Goal: Communication & Community: Answer question/provide support

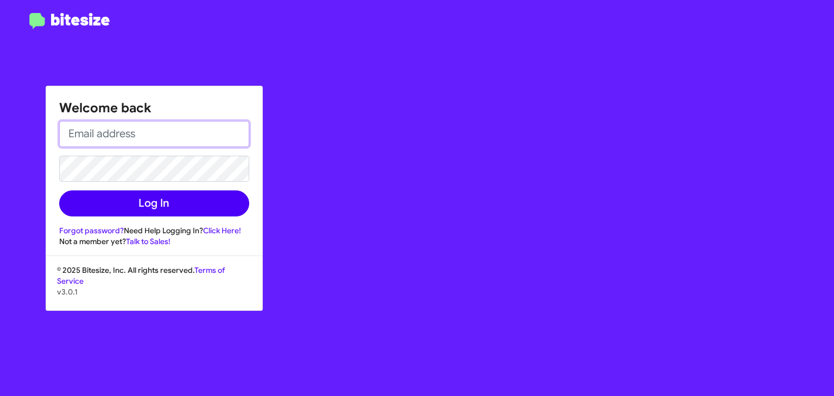
type input "[EMAIL_ADDRESS][DOMAIN_NAME]"
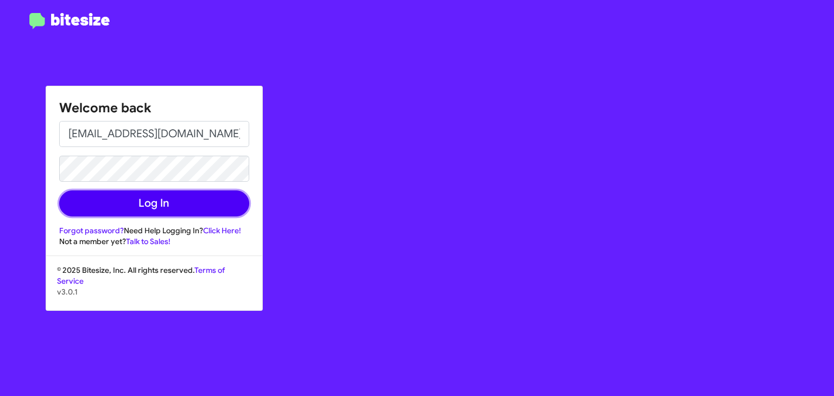
click at [159, 205] on button "Log In" at bounding box center [154, 204] width 190 height 26
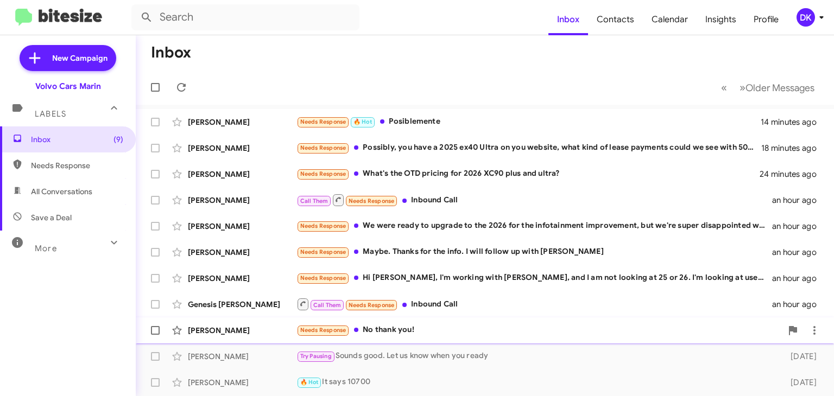
click at [413, 328] on div "Needs Response No thank you!" at bounding box center [538, 330] width 485 height 12
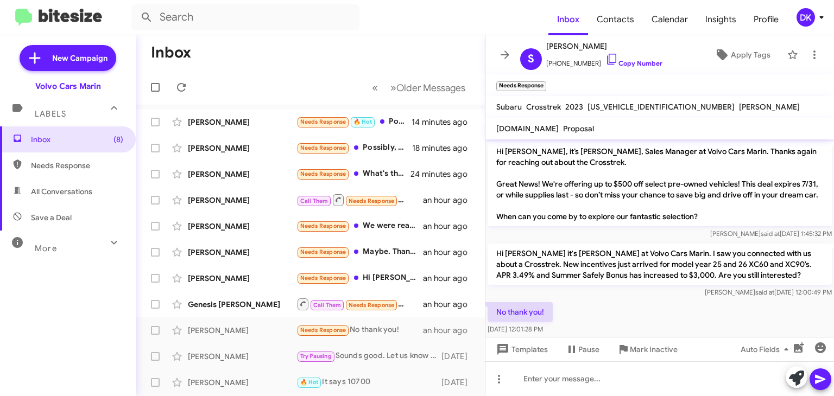
scroll to position [80, 0]
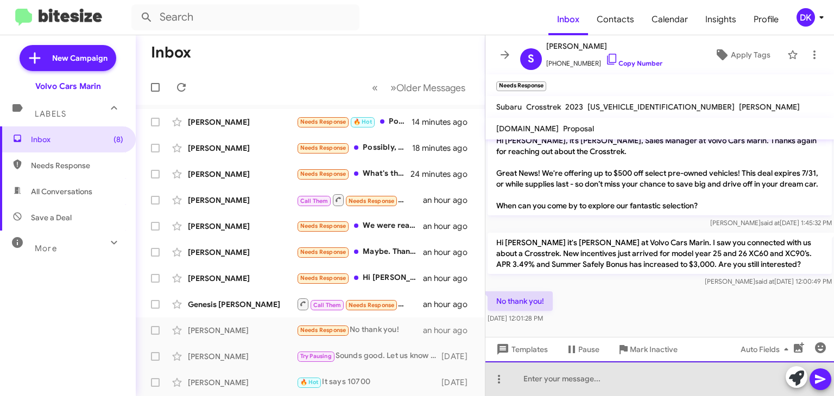
click at [550, 375] on div at bounding box center [659, 379] width 349 height 35
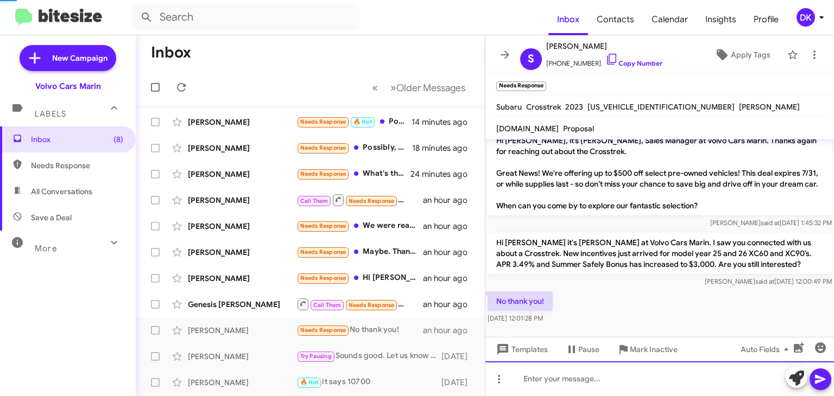
scroll to position [0, 0]
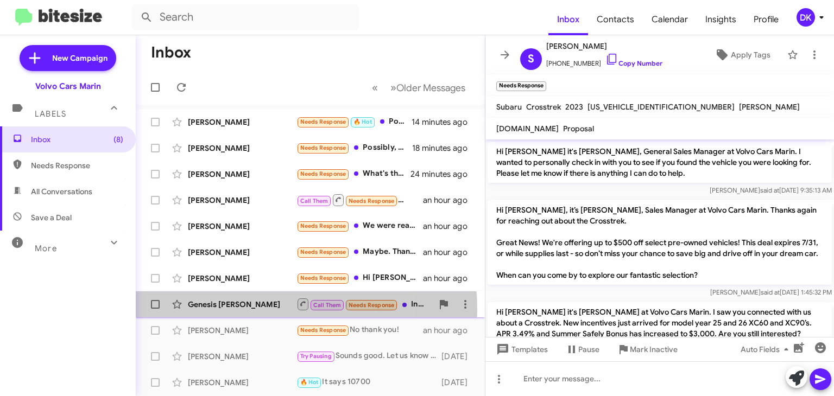
click at [239, 311] on div "Genesis [PERSON_NAME] Call Them Needs Response Inbound Call an hour ago" at bounding box center [310, 305] width 332 height 22
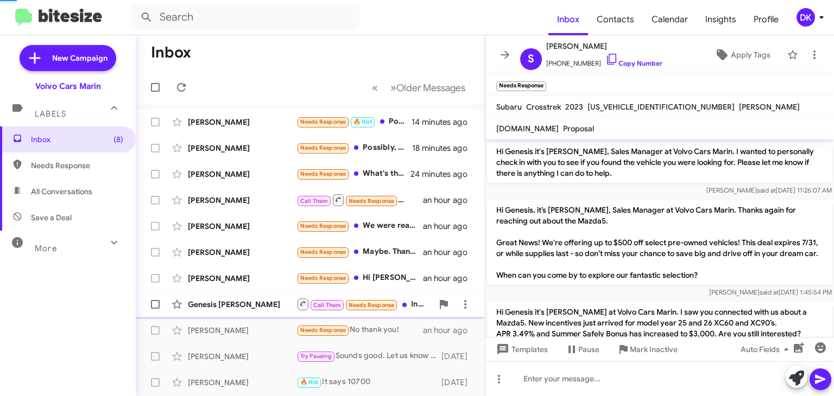
scroll to position [64, 0]
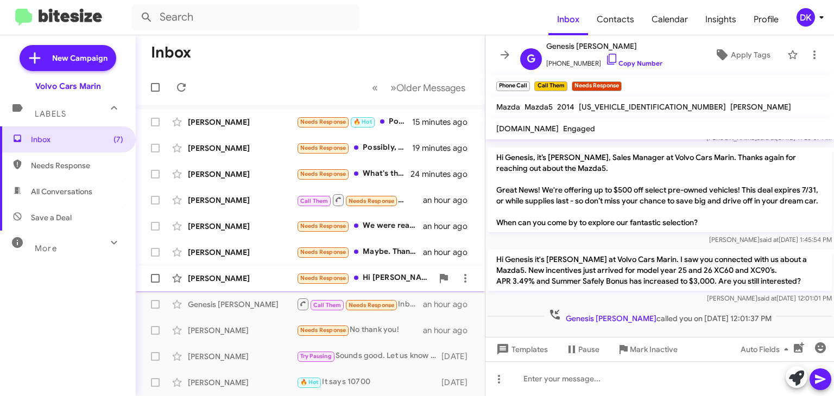
click at [215, 279] on div "[PERSON_NAME]" at bounding box center [242, 278] width 109 height 11
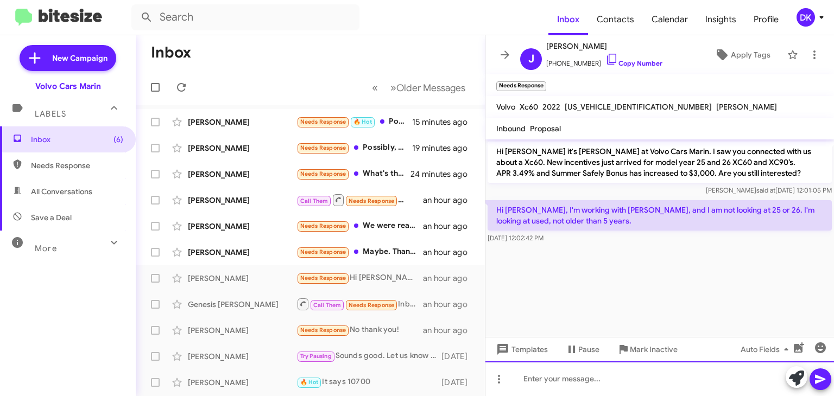
click at [535, 379] on div at bounding box center [659, 379] width 349 height 35
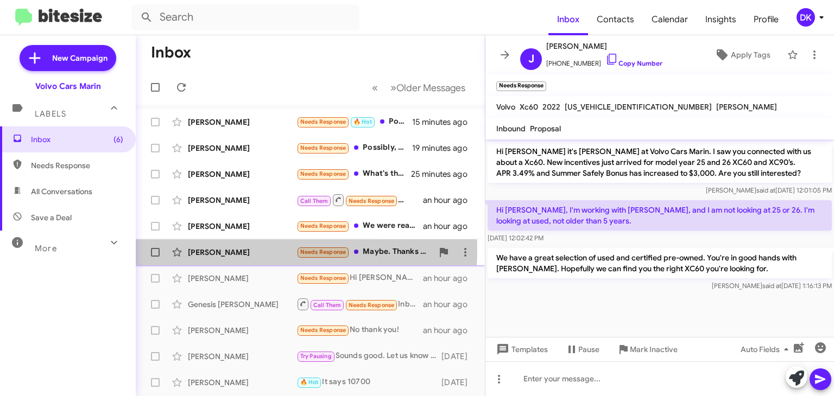
click at [220, 251] on div "[PERSON_NAME]" at bounding box center [242, 252] width 109 height 11
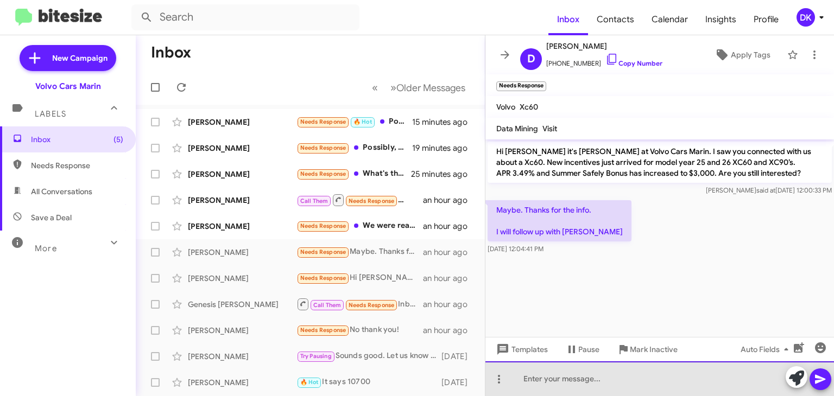
click at [535, 382] on div at bounding box center [659, 379] width 349 height 35
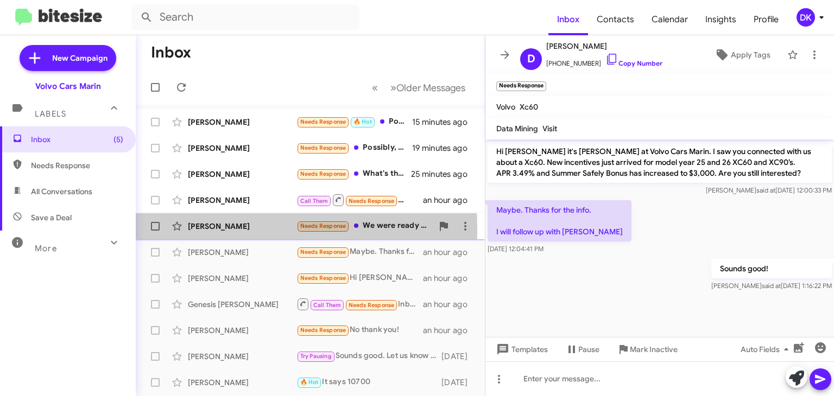
click at [211, 229] on div "[PERSON_NAME]" at bounding box center [242, 226] width 109 height 11
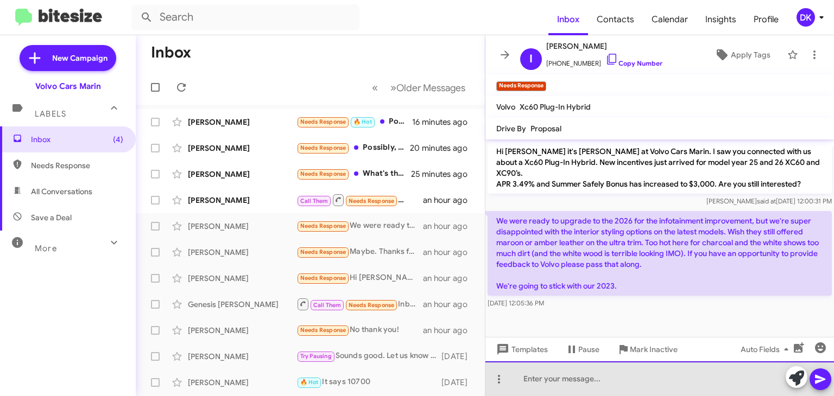
click at [644, 375] on div at bounding box center [659, 379] width 349 height 35
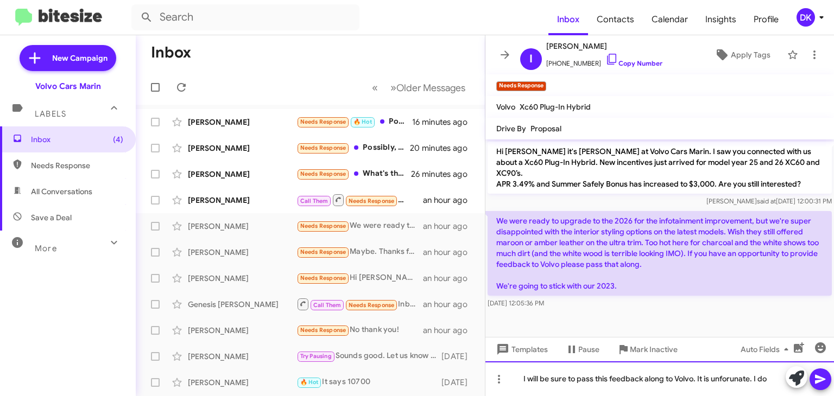
click at [739, 378] on div "I will be sure to pass this feedback along to Volvo. It is unforunate. I do" at bounding box center [659, 379] width 349 height 35
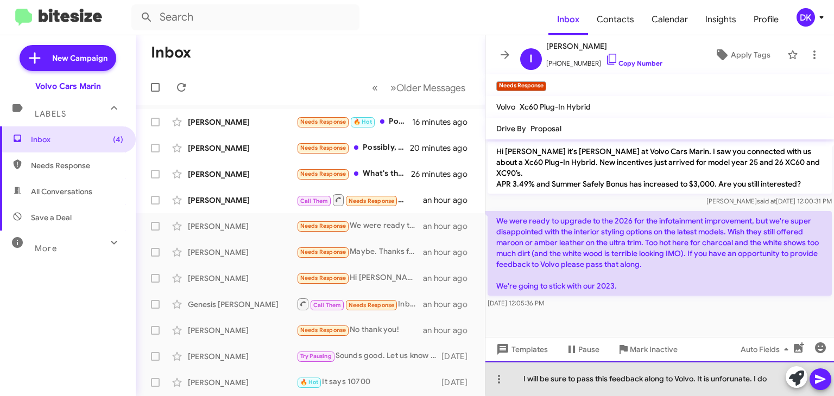
click at [731, 378] on div "I will be sure to pass this feedback along to Volvo. It is unforunate. I do" at bounding box center [659, 379] width 349 height 35
click at [771, 378] on div "I will be sure to pass this feedback along to Volvo. It is unfortunate. I do" at bounding box center [659, 379] width 349 height 35
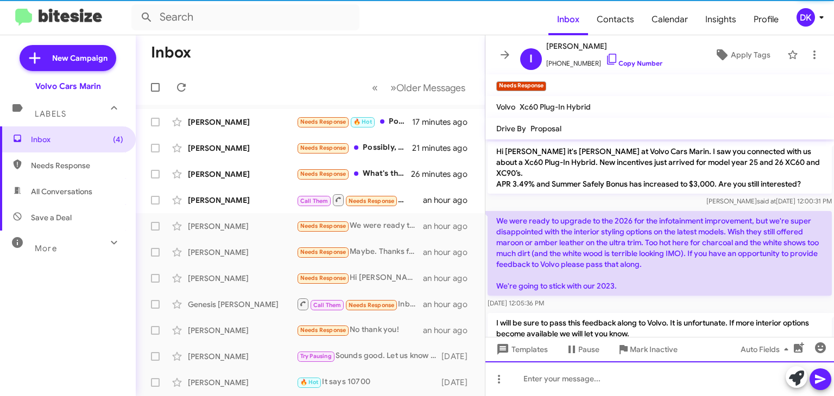
scroll to position [19, 0]
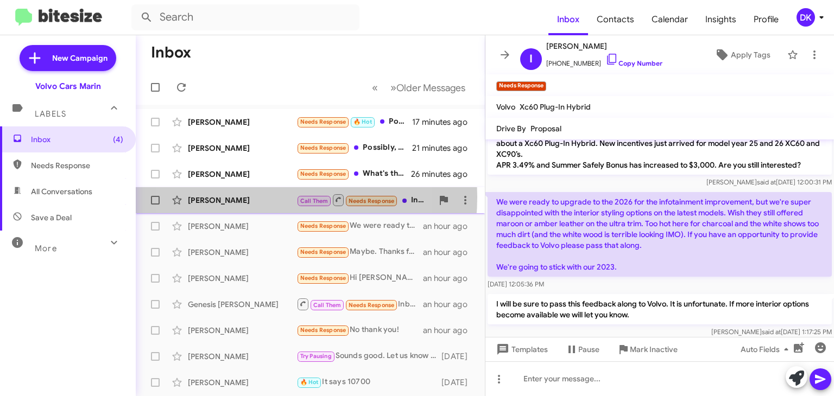
click at [248, 197] on div "[PERSON_NAME]" at bounding box center [242, 200] width 109 height 11
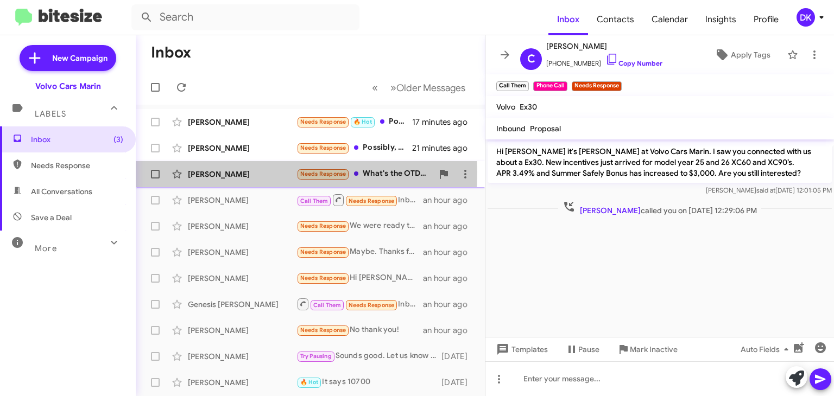
click at [231, 172] on div "[PERSON_NAME]" at bounding box center [242, 174] width 109 height 11
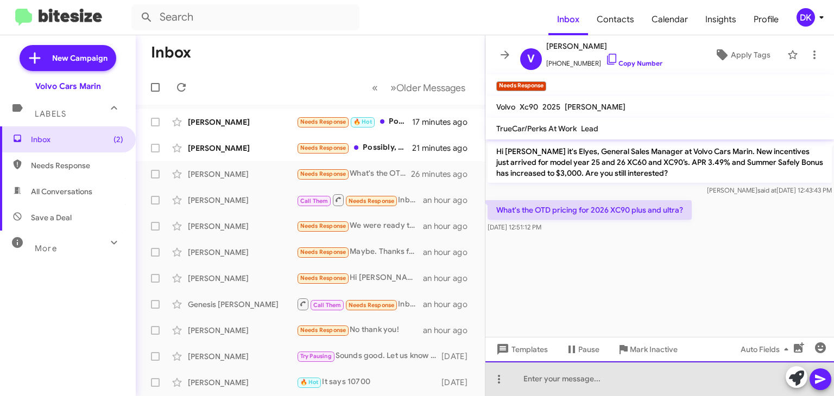
click at [535, 383] on div at bounding box center [659, 379] width 349 height 35
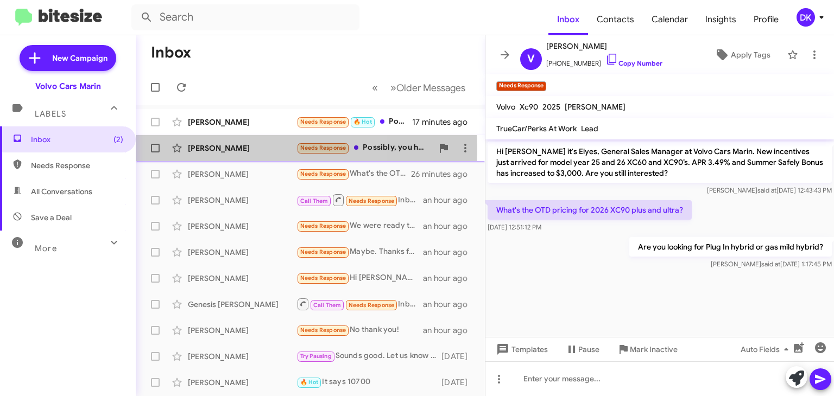
click at [225, 149] on div "[PERSON_NAME]" at bounding box center [242, 148] width 109 height 11
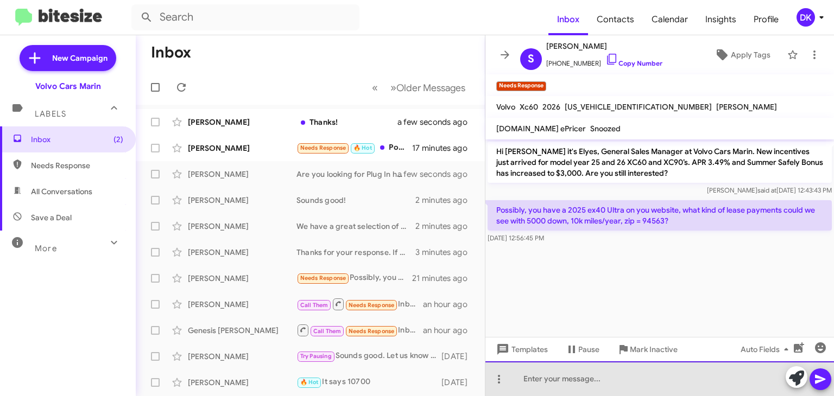
click at [533, 381] on div at bounding box center [659, 379] width 349 height 35
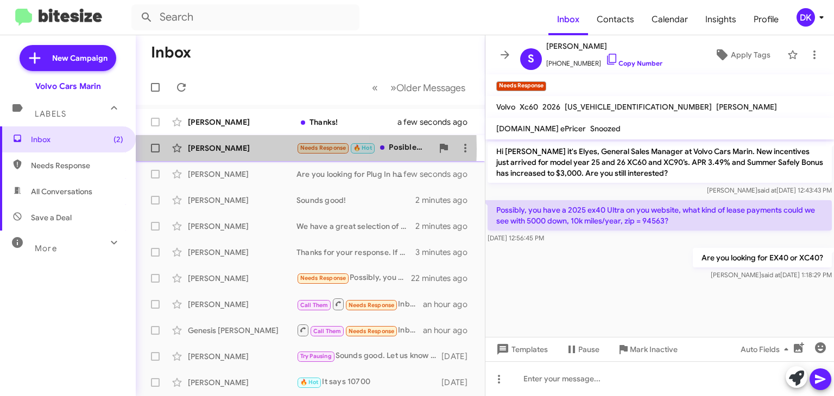
click at [216, 148] on div "[PERSON_NAME]" at bounding box center [242, 148] width 109 height 11
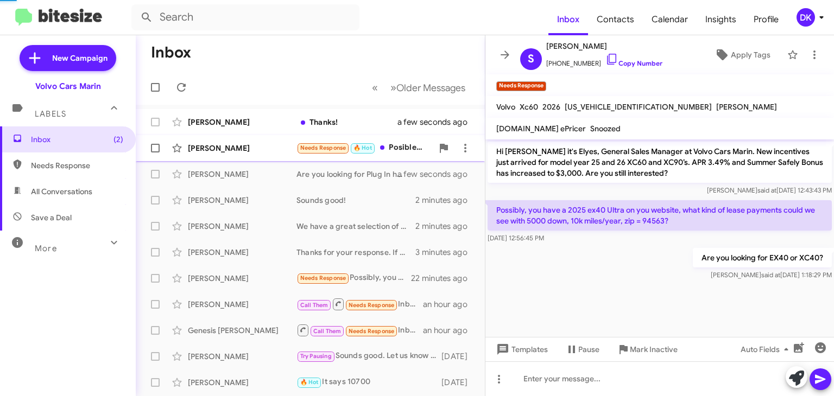
scroll to position [130, 0]
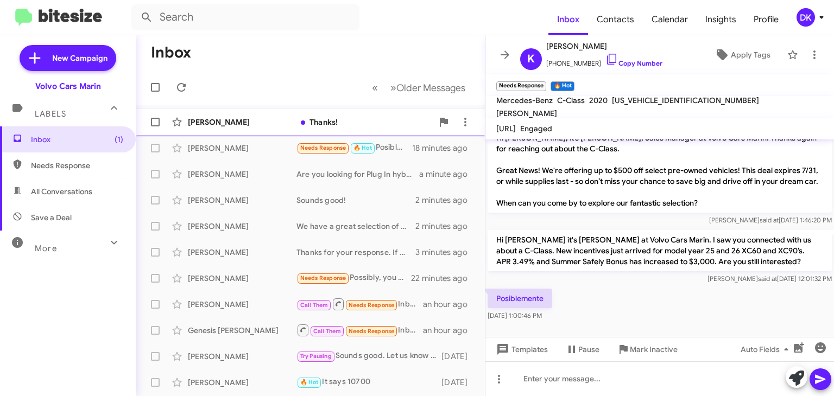
click at [213, 124] on div "[PERSON_NAME]" at bounding box center [242, 122] width 109 height 11
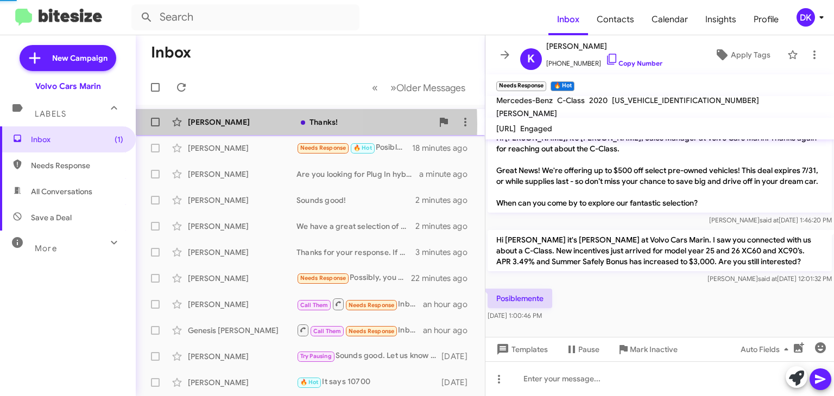
scroll to position [37, 0]
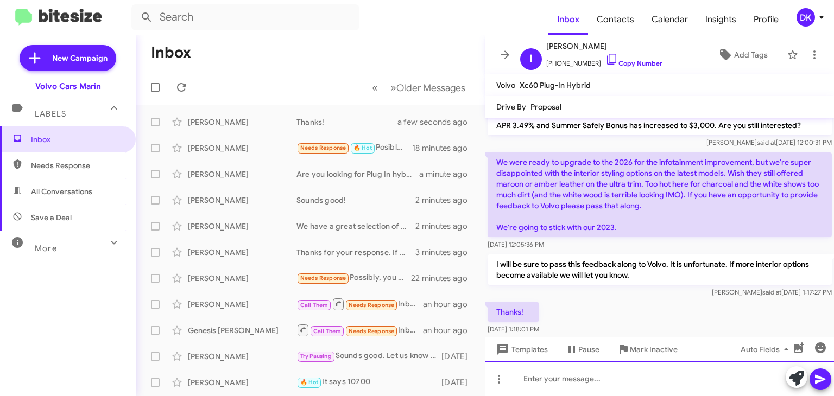
click at [518, 380] on div at bounding box center [659, 379] width 349 height 35
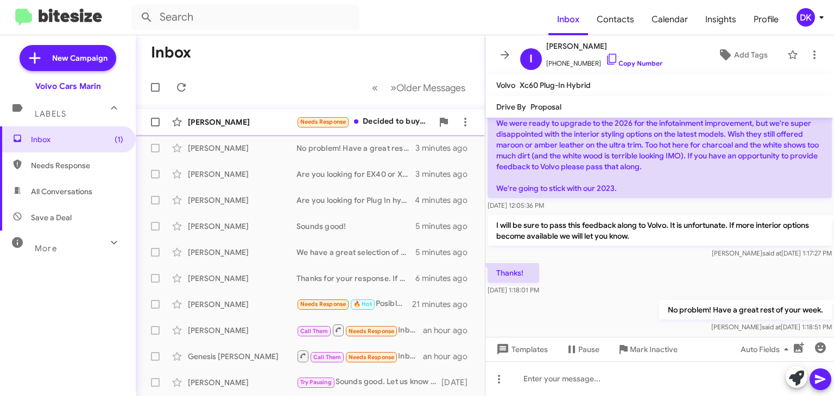
click at [208, 123] on div "[PERSON_NAME]" at bounding box center [242, 122] width 109 height 11
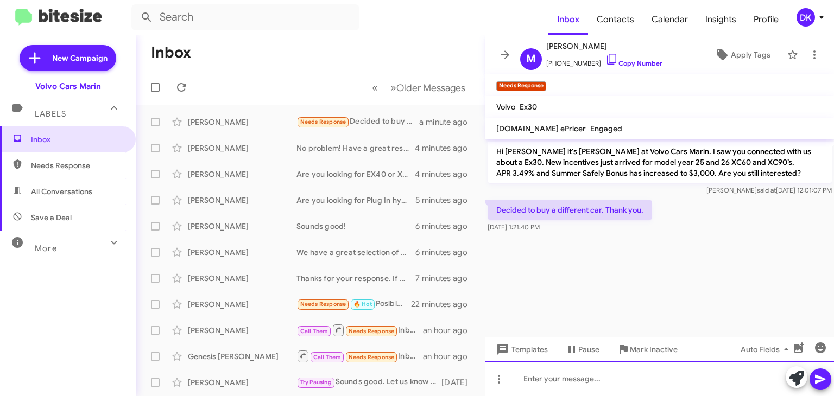
click at [541, 378] on div at bounding box center [659, 379] width 349 height 35
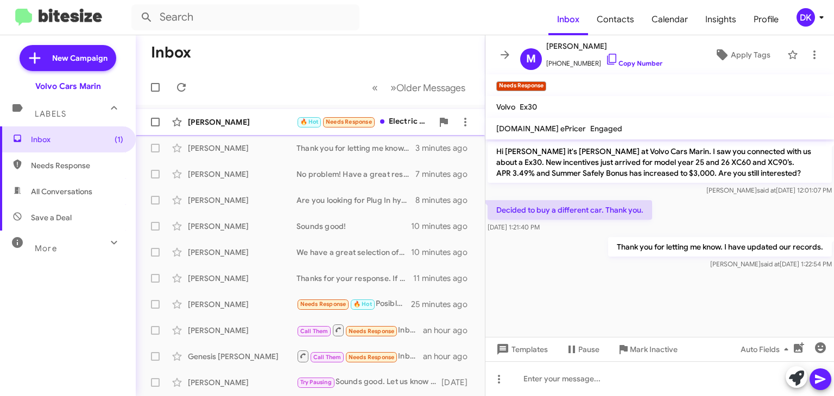
click at [227, 123] on div "[PERSON_NAME]" at bounding box center [242, 122] width 109 height 11
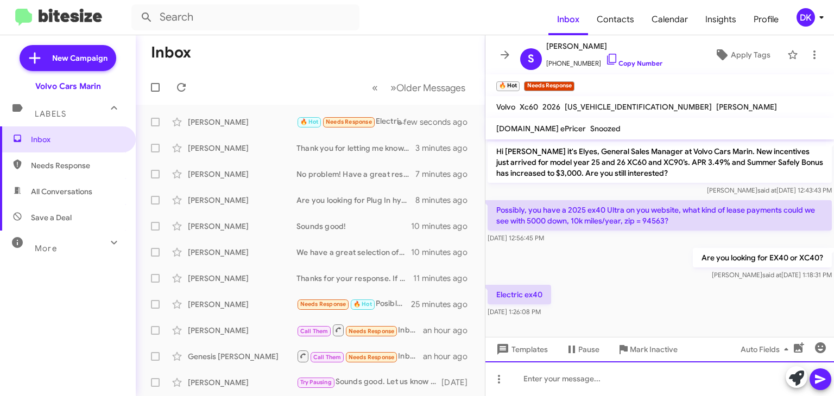
click at [541, 376] on div at bounding box center [659, 379] width 349 height 35
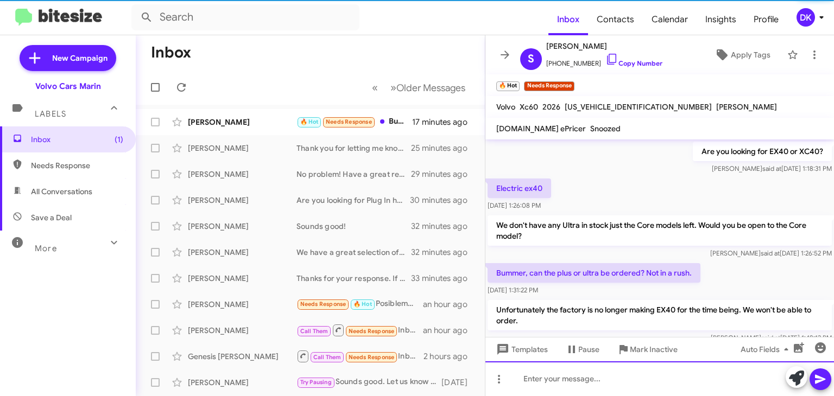
scroll to position [134, 0]
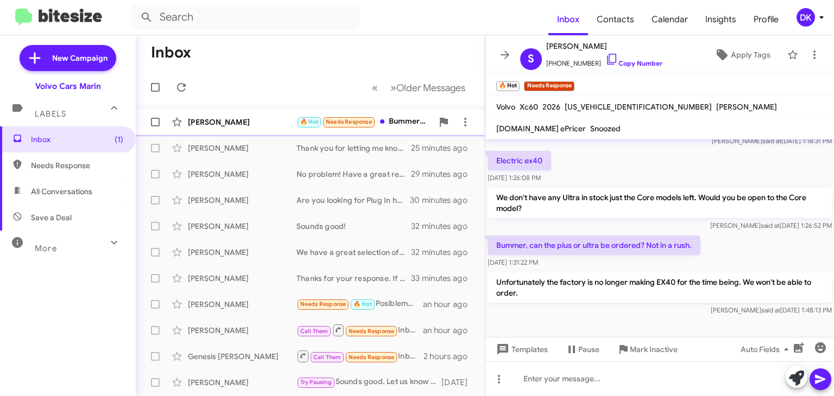
click at [199, 125] on div "[PERSON_NAME]" at bounding box center [242, 122] width 109 height 11
click at [200, 155] on div "[PERSON_NAME] Thank you for letting me know. I have updated our records. 25 min…" at bounding box center [310, 148] width 332 height 22
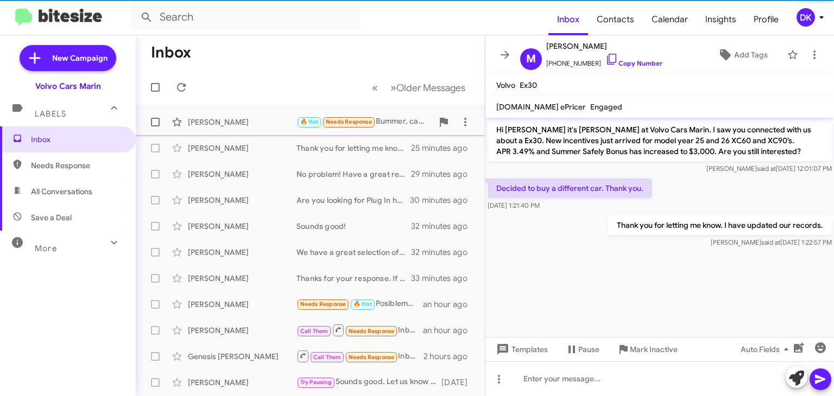
click at [211, 122] on div "[PERSON_NAME]" at bounding box center [242, 122] width 109 height 11
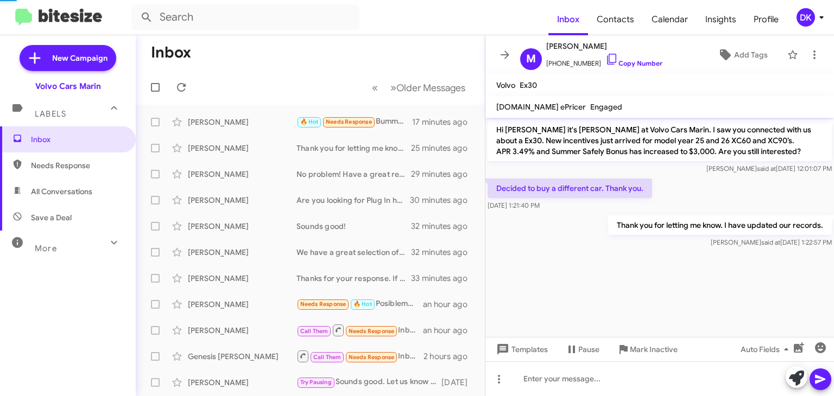
scroll to position [112, 0]
